Goal: Task Accomplishment & Management: Complete application form

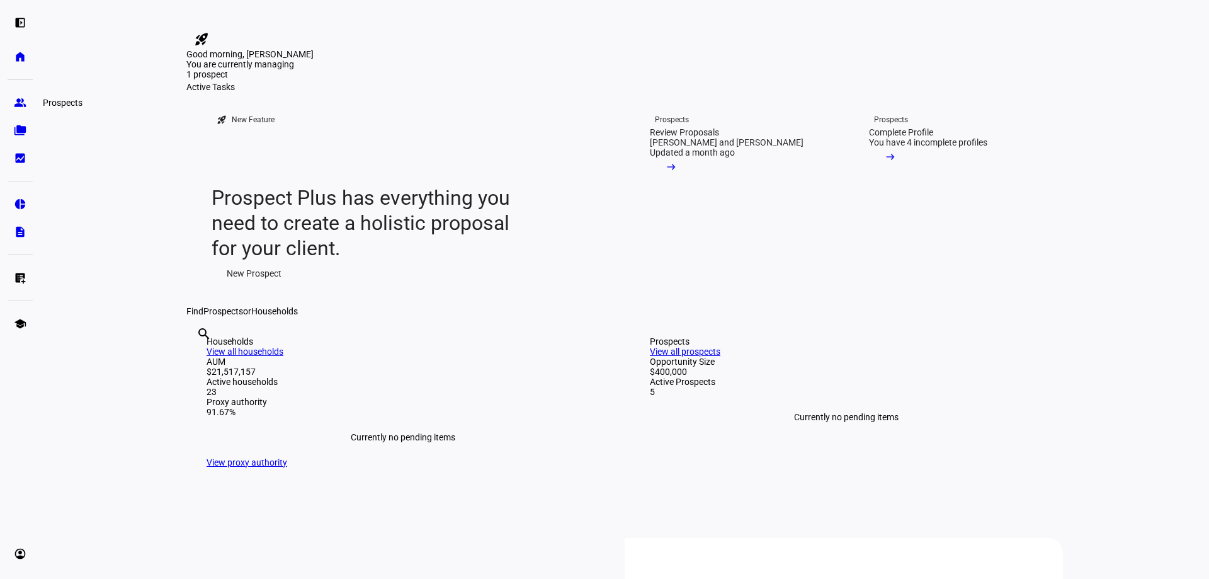
click at [19, 105] on eth-mat-symbol "group" at bounding box center [20, 102] width 13 height 13
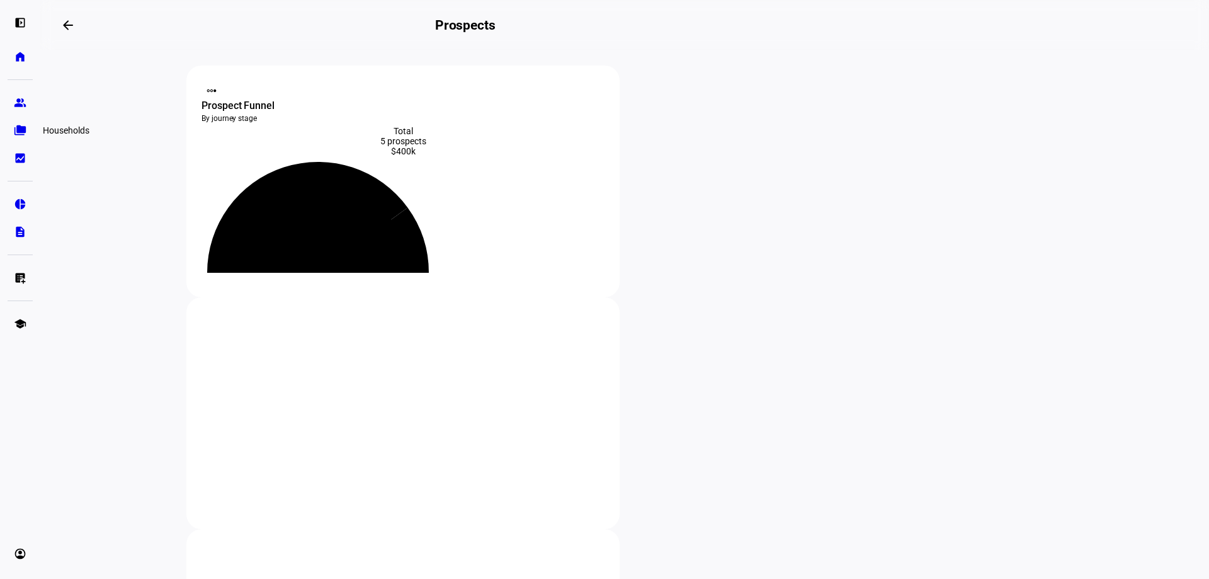
click at [20, 125] on eth-mat-symbol "folder_copy" at bounding box center [20, 130] width 13 height 13
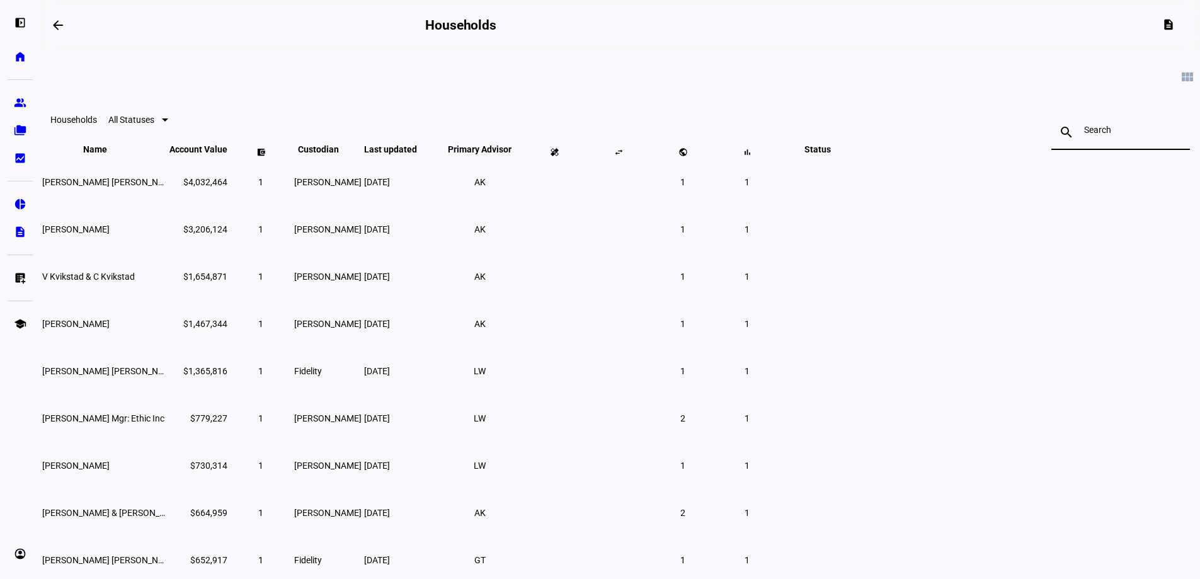
click at [1084, 130] on input at bounding box center [1120, 130] width 73 height 10
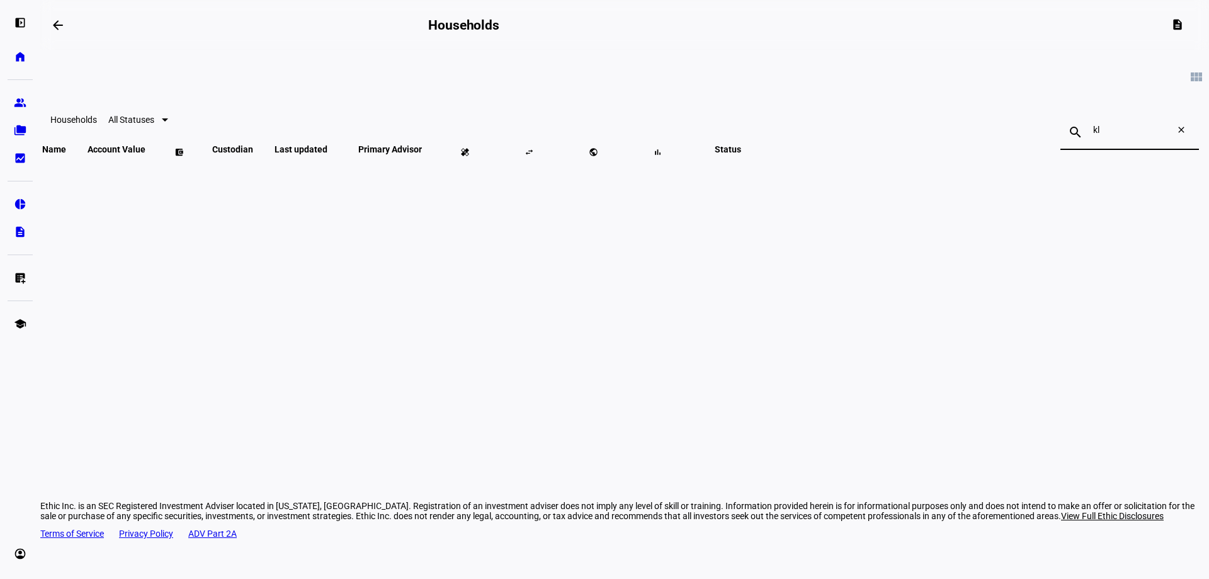
type input "k"
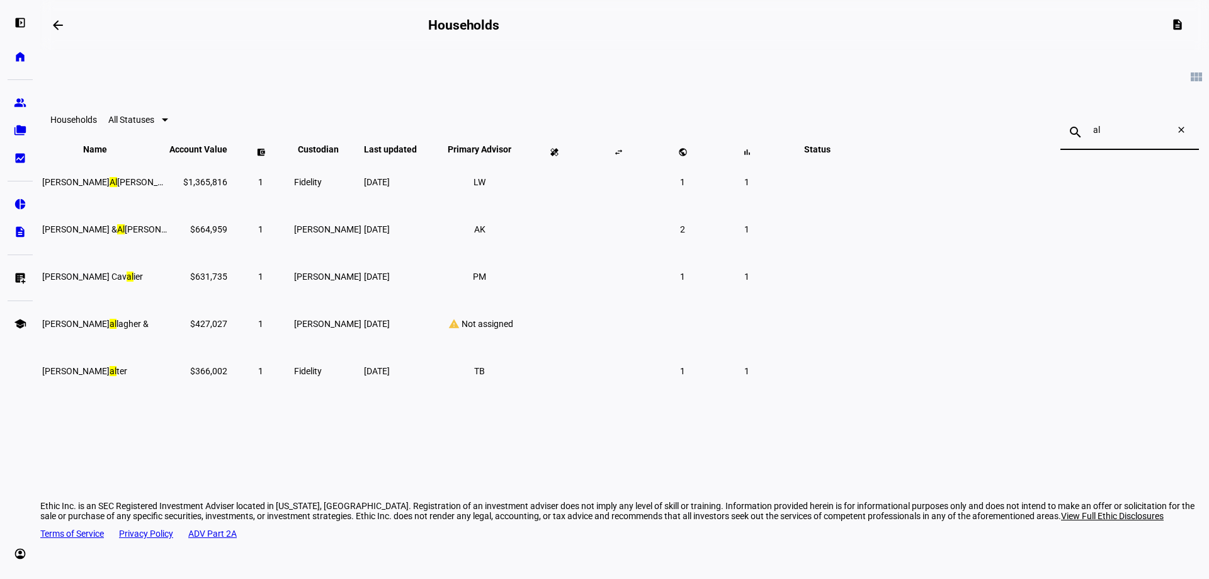
type input "a"
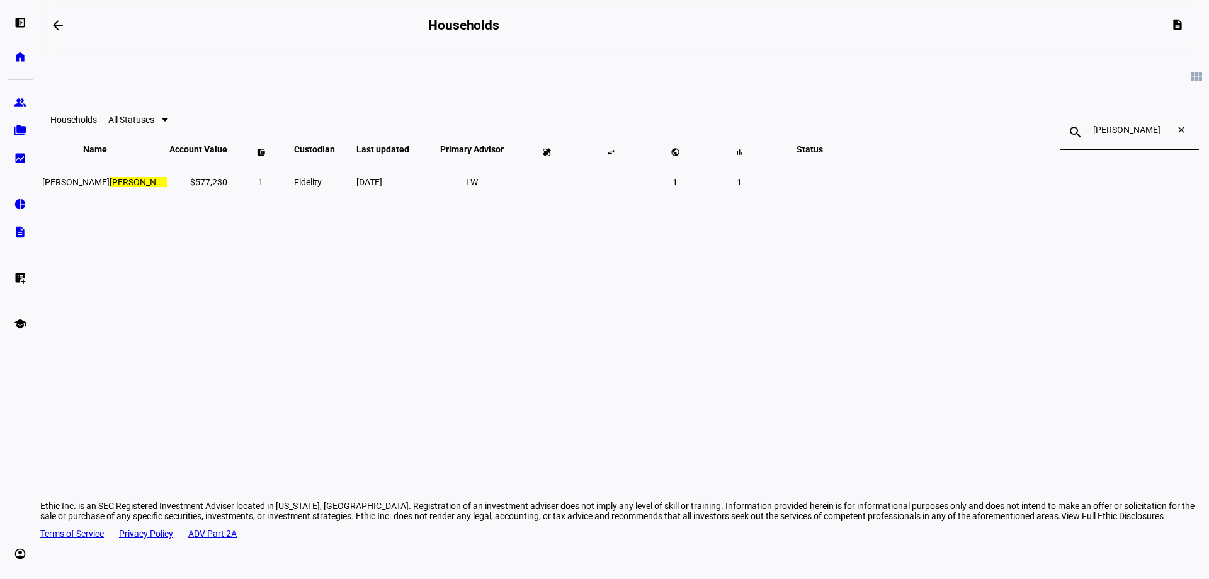
type input "[PERSON_NAME]"
click at [177, 187] on span "[PERSON_NAME]" at bounding box center [109, 182] width 135 height 10
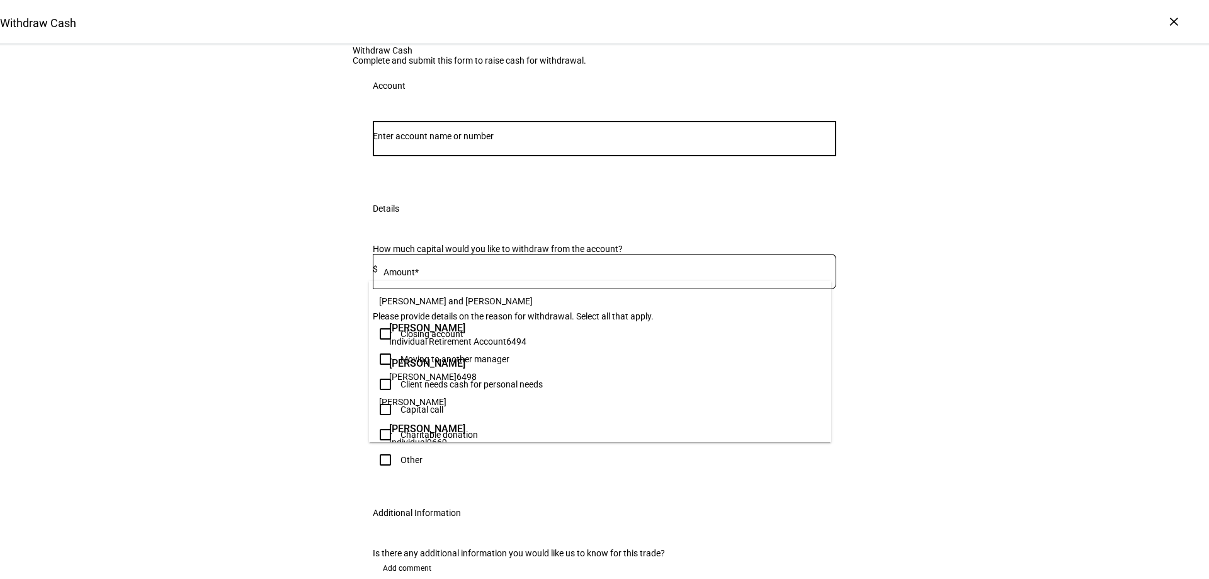
click at [483, 141] on input "Number" at bounding box center [605, 136] width 464 height 10
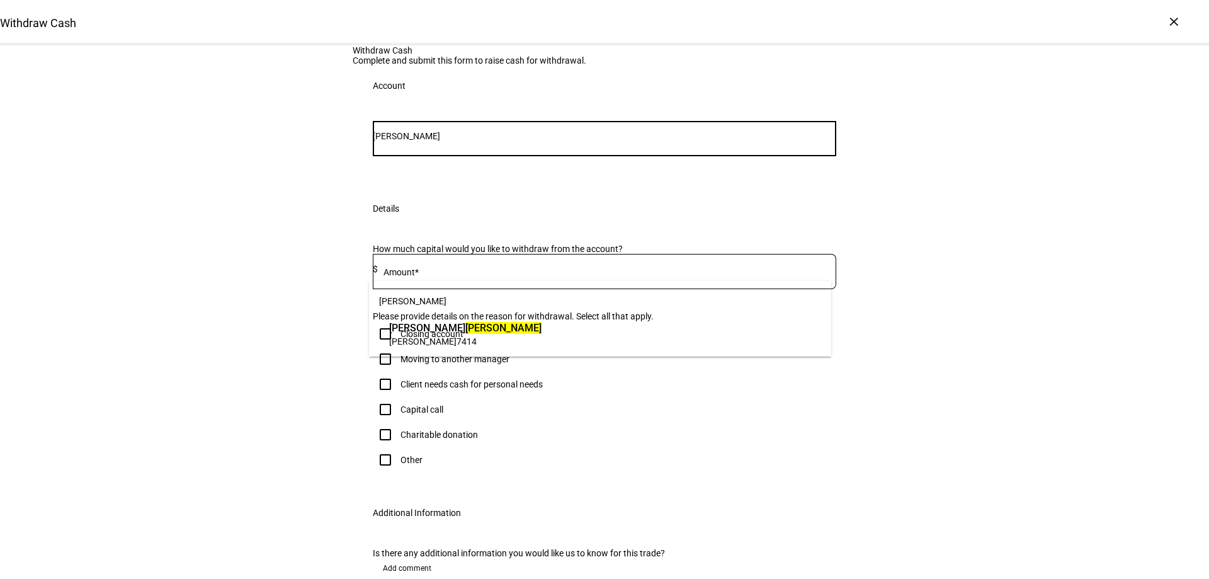
type input "[PERSON_NAME]"
click at [459, 335] on span "IRA Rollover 7414" at bounding box center [465, 341] width 152 height 12
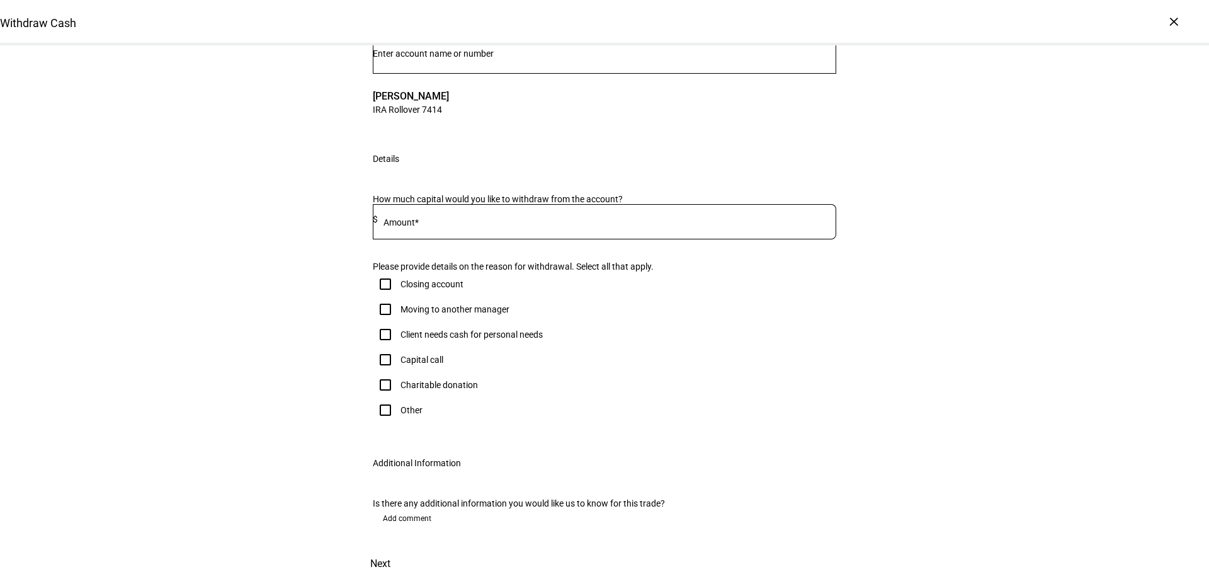
scroll to position [189, 0]
click at [406, 227] on mat-label "Amount*" at bounding box center [401, 222] width 35 height 10
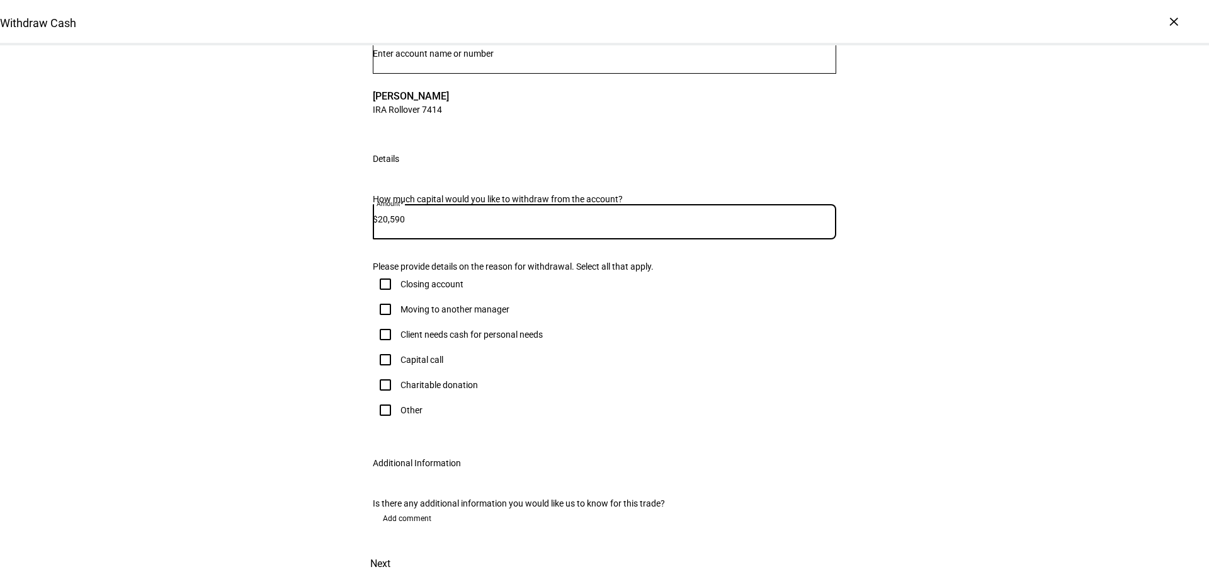
type input "20,590"
click at [265, 285] on div "Withdraw Cash Complete and submit this form to raise cash for withdrawal. Accou…" at bounding box center [604, 271] width 1209 height 616
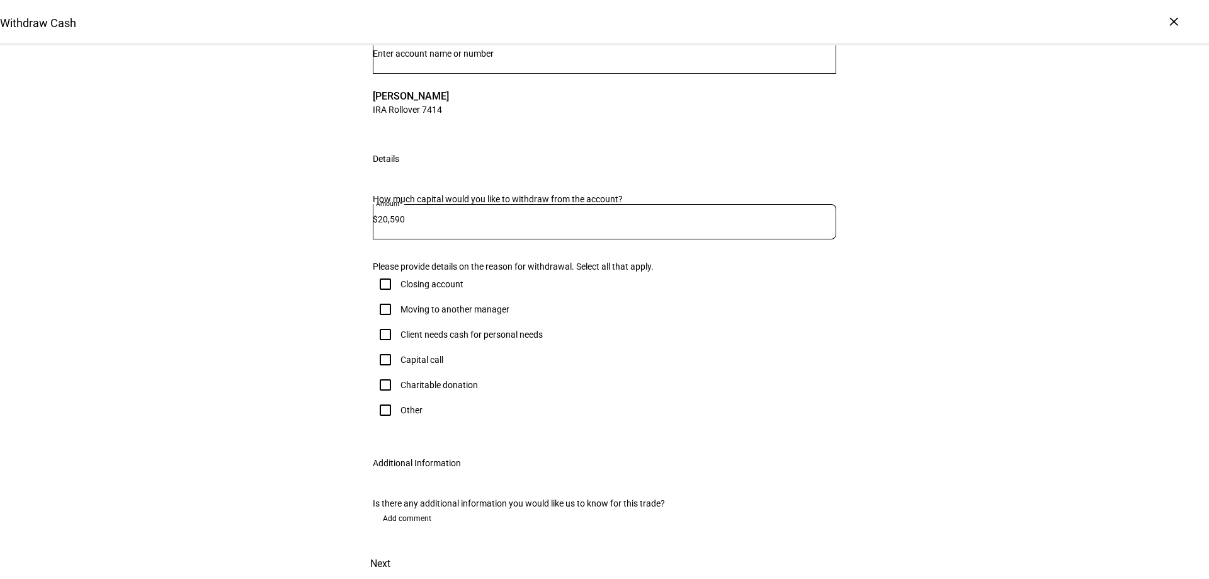
click at [428, 340] on div "Client needs cash for personal needs" at bounding box center [472, 334] width 142 height 10
click at [398, 347] on input "Client needs cash for personal needs" at bounding box center [385, 334] width 25 height 25
checkbox input "true"
click at [408, 549] on span at bounding box center [380, 564] width 55 height 30
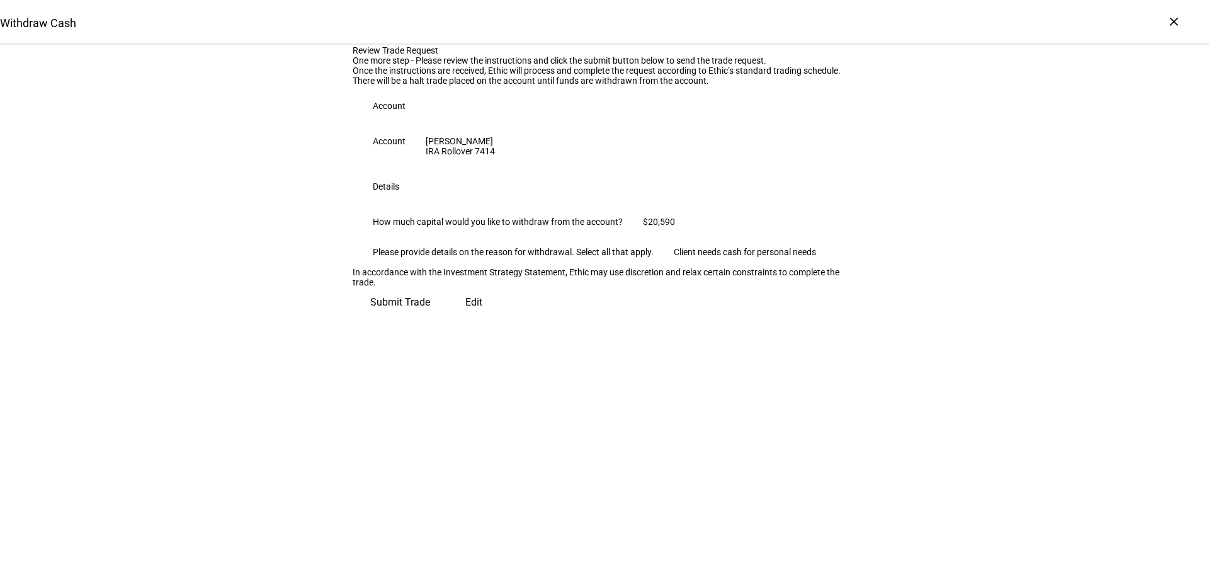
scroll to position [28, 0]
click at [430, 317] on span "Submit Trade" at bounding box center [400, 302] width 60 height 30
